Goal: Task Accomplishment & Management: Complete application form

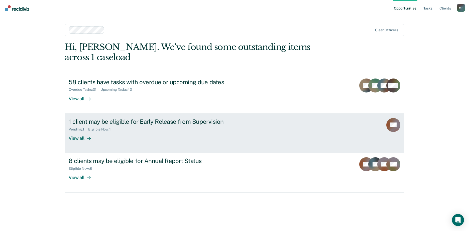
click at [196, 124] on div "1 client may be eligible for Early Release from Supervision Pending : 1 Eligibl…" at bounding box center [163, 129] width 188 height 23
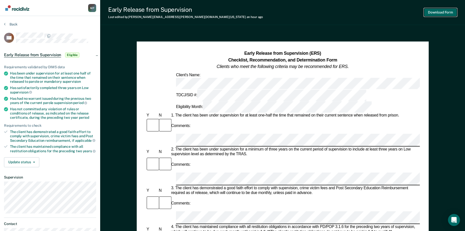
click at [439, 12] on button "Download Form" at bounding box center [440, 12] width 33 height 8
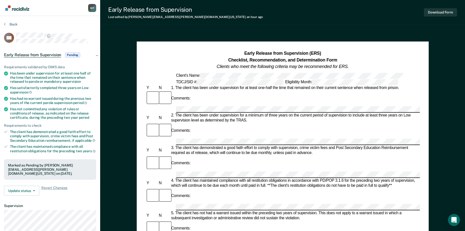
click at [7, 7] on img "Go to Recidiviz Home" at bounding box center [17, 8] width 24 height 6
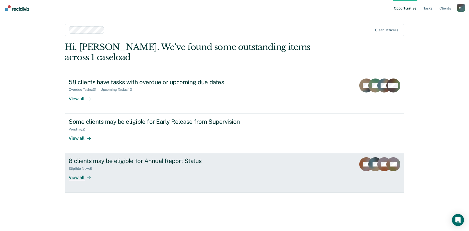
click at [140, 165] on div "Eligible Now : 8" at bounding box center [157, 168] width 176 height 6
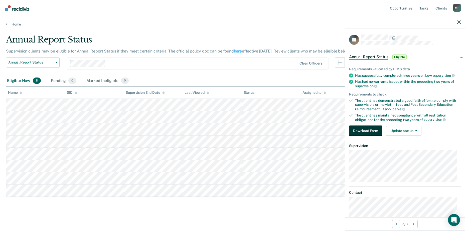
click at [372, 130] on button "Download Form" at bounding box center [365, 131] width 33 height 10
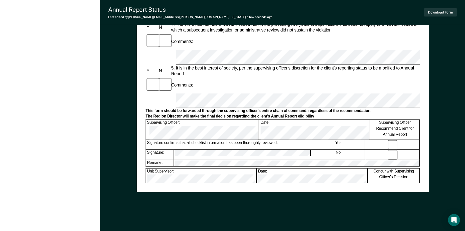
scroll to position [230, 0]
click at [431, 12] on button "Download Form" at bounding box center [440, 12] width 33 height 8
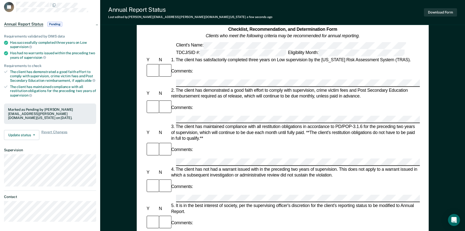
scroll to position [0, 0]
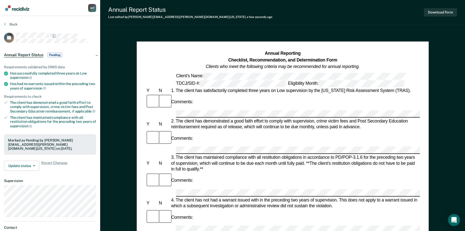
click at [7, 10] on img "Go to Recidiviz Home" at bounding box center [17, 8] width 24 height 6
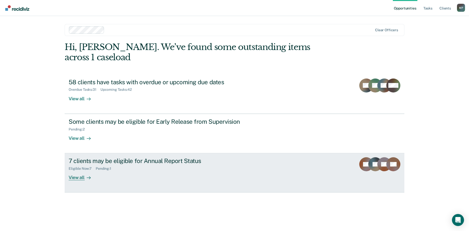
click at [125, 166] on div "7 clients may be eligible for Annual Report Status Eligible Now : 7 Pending : 1…" at bounding box center [163, 169] width 188 height 23
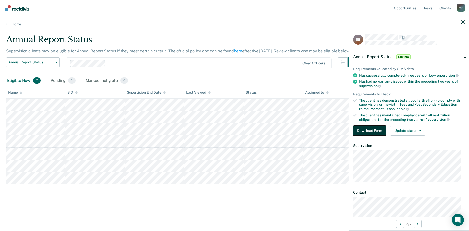
click at [367, 130] on button "Download Form" at bounding box center [369, 131] width 33 height 10
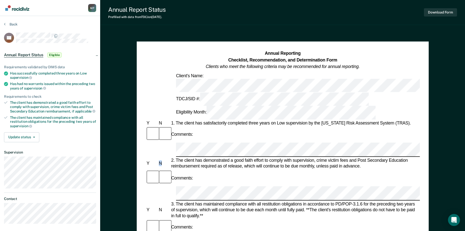
drag, startPoint x: 159, startPoint y: 115, endPoint x: 166, endPoint y: 124, distance: 11.2
drag, startPoint x: 166, startPoint y: 124, endPoint x: 134, endPoint y: 141, distance: 36.6
